Goal: Find specific page/section: Find specific page/section

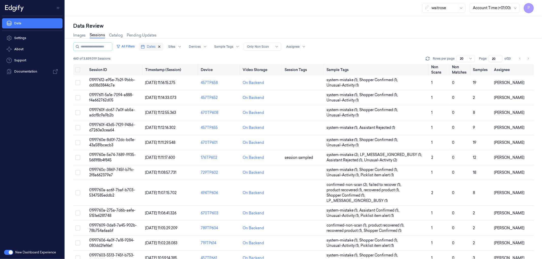
click at [161, 48] on icon "button" at bounding box center [160, 47] width 4 height 4
type input "1"
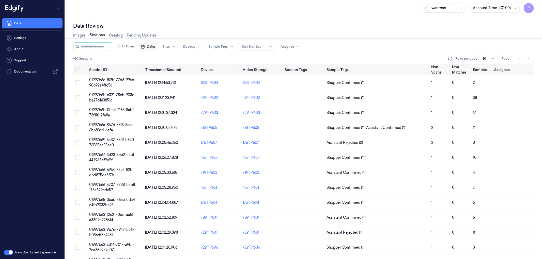
click at [155, 47] on span "Dates" at bounding box center [151, 46] width 9 height 5
click at [177, 107] on button "24" at bounding box center [177, 108] width 8 height 8
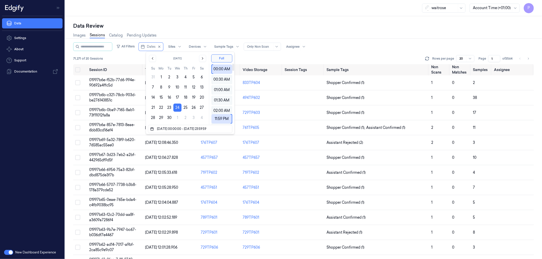
click at [299, 28] on div "Data Review" at bounding box center [303, 25] width 461 height 7
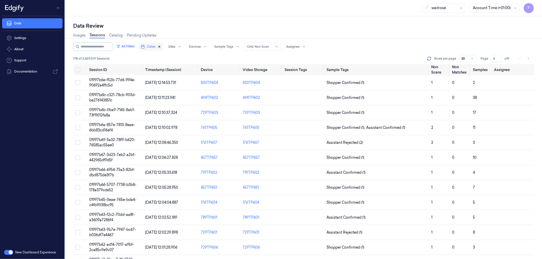
click at [160, 46] on icon "button" at bounding box center [160, 47] width 2 height 2
click at [156, 45] on span "Dates" at bounding box center [151, 46] width 9 height 5
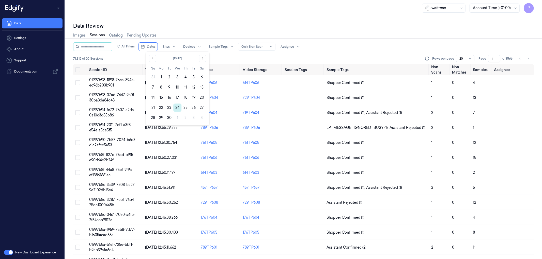
click at [178, 107] on button "24" at bounding box center [177, 108] width 8 height 8
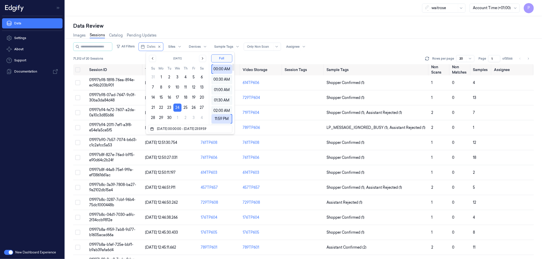
click at [304, 26] on div "Data Review" at bounding box center [303, 25] width 461 height 7
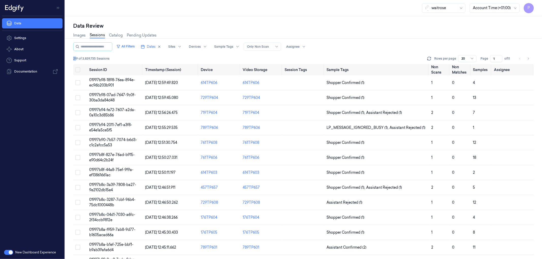
drag, startPoint x: 72, startPoint y: 58, endPoint x: 77, endPoint y: 58, distance: 4.6
click at [77, 58] on div "Data Review Images Sessions Catalog Pending Updates All Filters Dates Sites Dev…" at bounding box center [303, 137] width 477 height 243
click at [142, 58] on div "219 of 3,839,735 Sessions Rows per page 20 Page 1 of 11" at bounding box center [303, 58] width 461 height 7
click at [161, 46] on icon "button" at bounding box center [160, 47] width 4 height 4
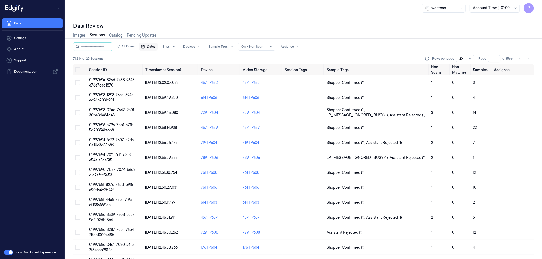
click at [213, 16] on div "waitrose Account Time (+01:00) P" at bounding box center [303, 8] width 477 height 16
